Goal: Information Seeking & Learning: Learn about a topic

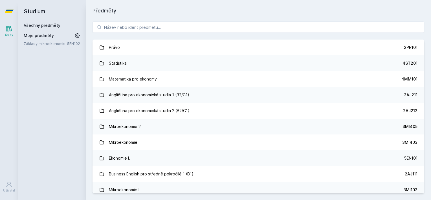
click at [154, 33] on div "Právo 2PR101 Statistika 4ST201 Matematika pro ekonomy 4MM101 Angličtina pro eko…" at bounding box center [258, 107] width 345 height 185
click at [155, 31] on input "search" at bounding box center [257, 26] width 331 height 11
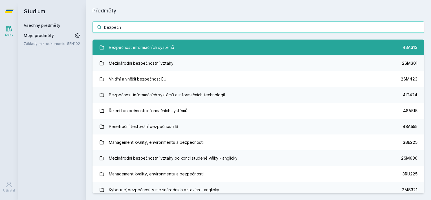
type input "bezpečn"
click at [160, 48] on div "Bezpečnost informačních systémů" at bounding box center [141, 47] width 65 height 11
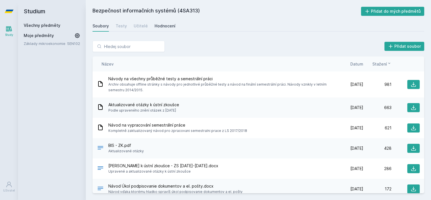
click at [157, 21] on link "Hodnocení" at bounding box center [164, 25] width 21 height 11
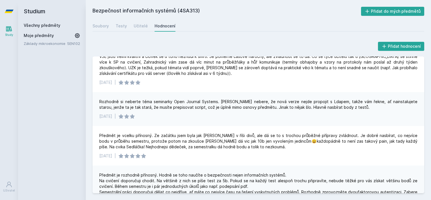
scroll to position [232, 0]
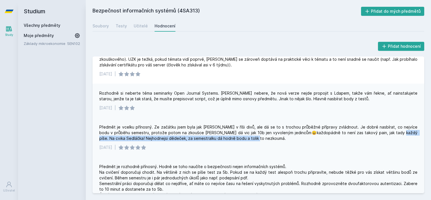
drag, startPoint x: 379, startPoint y: 132, endPoint x: 399, endPoint y: 138, distance: 21.1
click at [399, 138] on div "Předmět je vcelku přínosný. Ze začátku jsem byla jak [PERSON_NAME] v říši divů,…" at bounding box center [258, 132] width 318 height 17
click at [259, 141] on div "Předmět je vcelku přínosný. Ze začátku jsem byla jak [PERSON_NAME] v říši divů,…" at bounding box center [258, 132] width 318 height 17
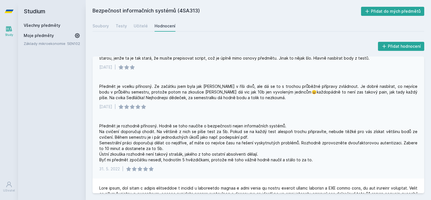
scroll to position [273, 0]
click at [259, 141] on div "Předmět je rozhodně přínosný. Hodně se toho naučíte o bezpečnosti nejen informa…" at bounding box center [258, 142] width 318 height 39
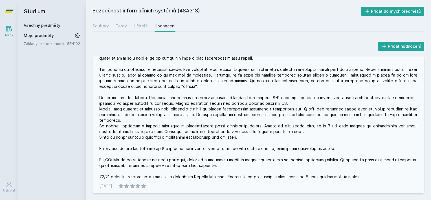
scroll to position [428, 0]
